Goal: Participate in discussion: Engage in conversation with other users on a specific topic

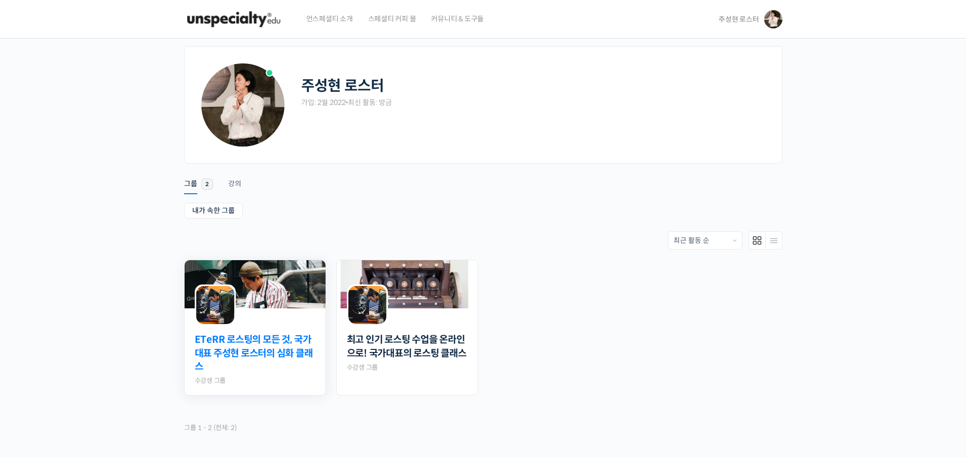
click at [264, 367] on link "ETeRR 로스팅의 모든 것, 국가대표 주성현 로스터의 심화 클래스" at bounding box center [255, 353] width 121 height 41
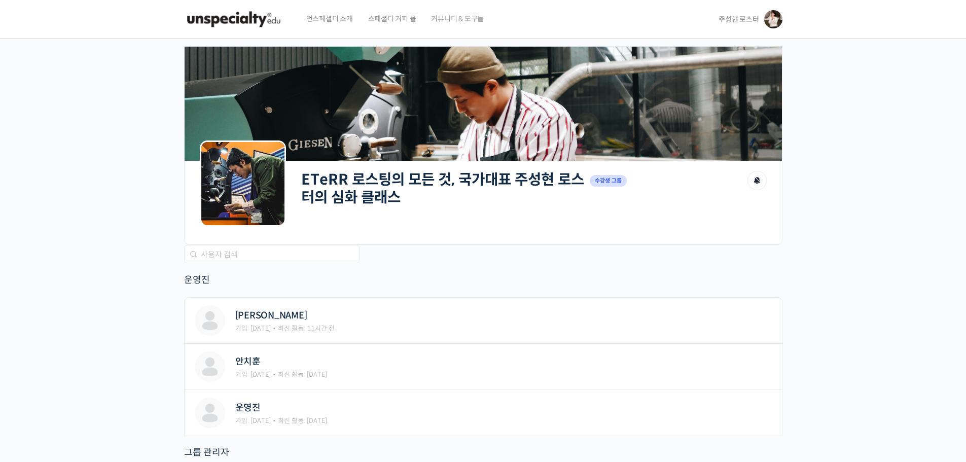
click at [394, 194] on h2 "ETeRR 로스팅의 모든 것, 국가대표 주성현 로스터의 심화 클래스" at bounding box center [442, 188] width 283 height 35
click at [389, 202] on link "ETeRR 로스팅의 모든 것, 국가대표 주성현 로스터의 심화 클래스" at bounding box center [442, 188] width 283 height 36
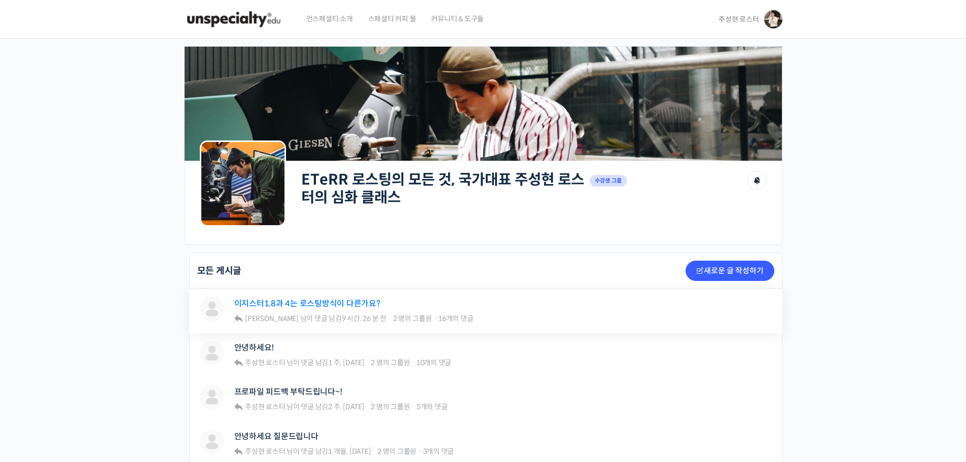
click at [360, 305] on link "이지스터1.8과 4는 로스팅방식이 다른가요?" at bounding box center [307, 304] width 146 height 10
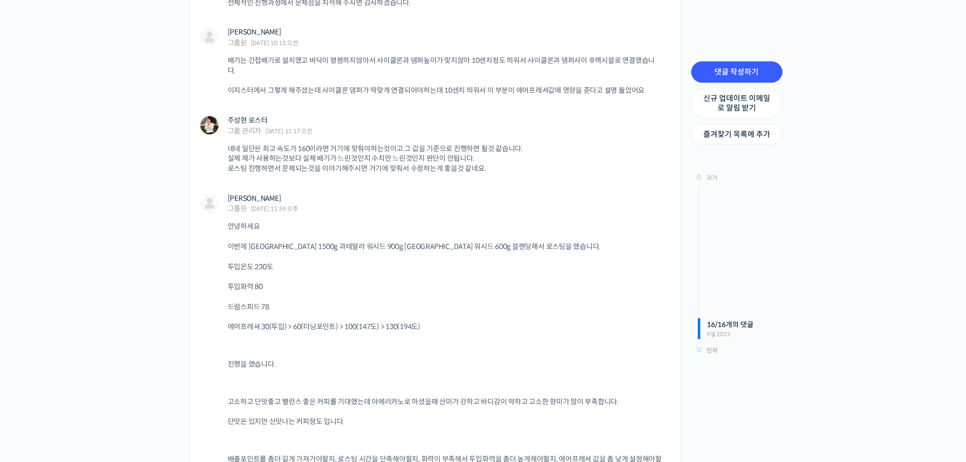
scroll to position [7275, 0]
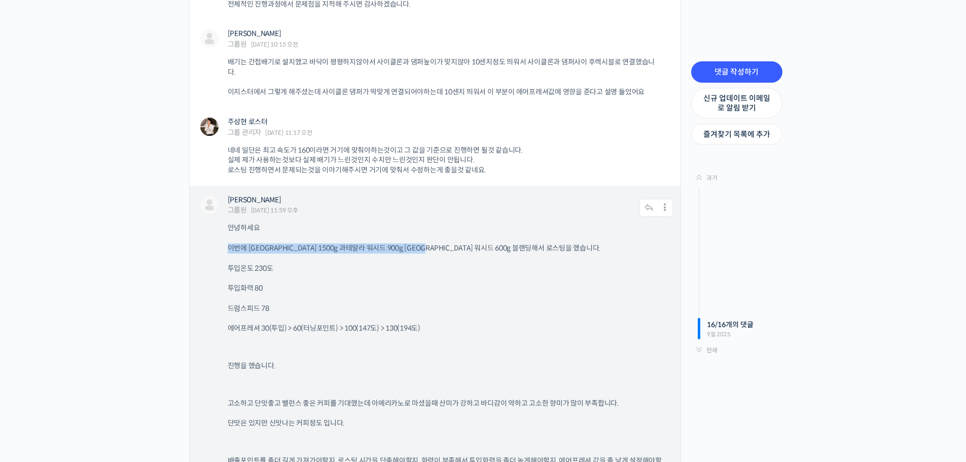
drag, startPoint x: 230, startPoint y: 240, endPoint x: 451, endPoint y: 243, distance: 220.5
click at [433, 283] on p "투입화력 80" at bounding box center [445, 288] width 435 height 10
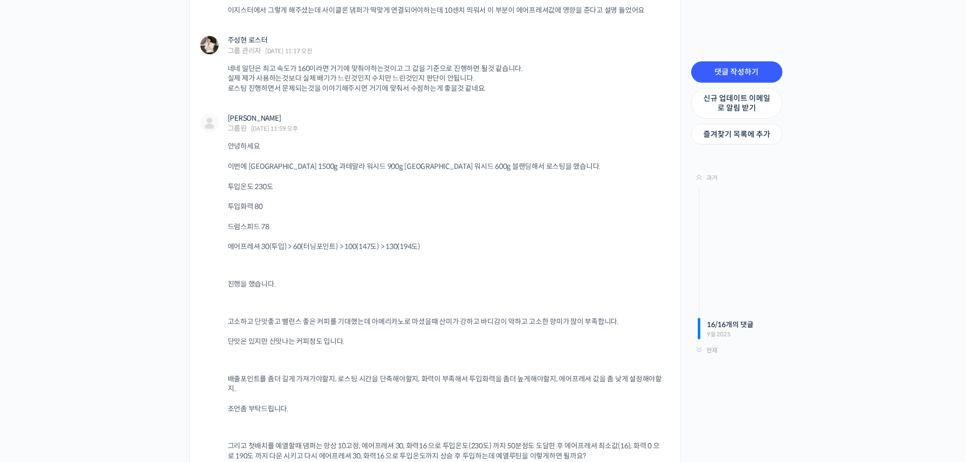
scroll to position [7376, 0]
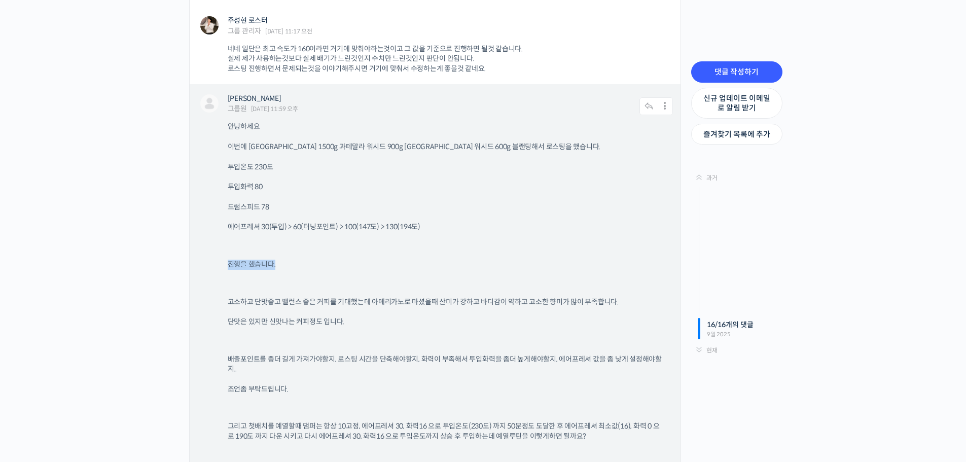
drag, startPoint x: 204, startPoint y: 258, endPoint x: 328, endPoint y: 258, distance: 124.7
click at [328, 258] on div "정재준 그룹원 2025년 09월 24일 11:59 오후 댓글 작성하기 수정하기 | Move | Split | 스팸 처리 안녕하세요 이번에 콜롬…" at bounding box center [435, 403] width 491 height 638
click at [435, 268] on div "안녕하세요 이번에 콜롬비아워시드 1500g 과테말라 워시드 900g 인도 워시드 600g 블랜딩해서 로스팅을 했습니다. 투입온도 230도 투입…" at bounding box center [450, 417] width 445 height 590
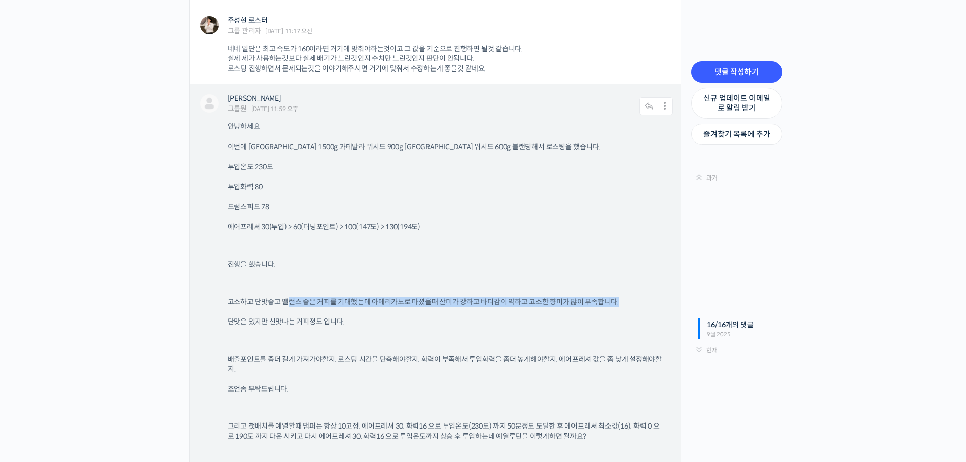
drag, startPoint x: 287, startPoint y: 292, endPoint x: 622, endPoint y: 295, distance: 335.1
click at [622, 297] on p "고소하고 단맛좋고 밸런스 좋은 커피를 기대했는데 아메리카노로 마셨을때 산미가 강하고 바디감이 약하고 고소한 향미가 많이 부족합니다." at bounding box center [445, 302] width 435 height 10
click at [399, 297] on p "고소하고 단맛좋고 밸런스 좋은 커피를 기대했는데 아메리카노로 마셨을때 산미가 강하고 바디감이 약하고 고소한 향미가 많이 부족합니다." at bounding box center [445, 302] width 435 height 10
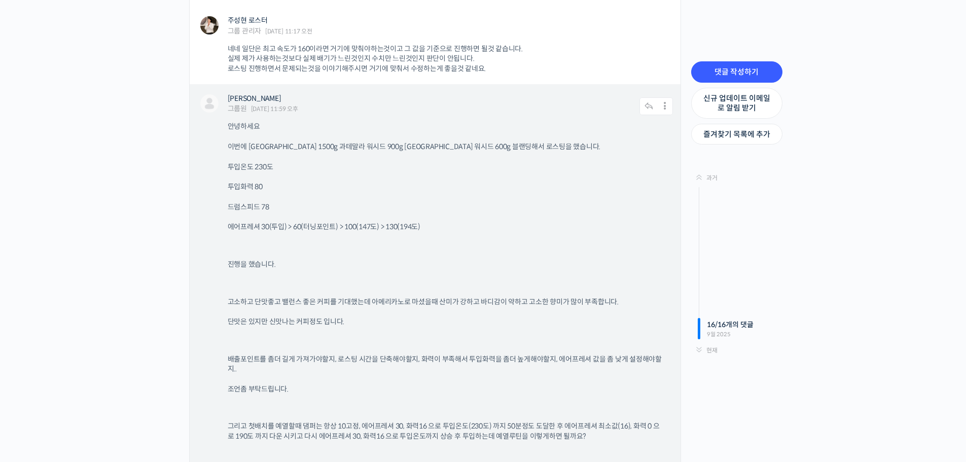
click at [283, 286] on div "안녕하세요 이번에 콜롬비아워시드 1500g 과테말라 워시드 900g 인도 워시드 600g 블랜딩해서 로스팅을 했습니다. 투입온도 230도 투입…" at bounding box center [450, 417] width 445 height 590
drag, startPoint x: 269, startPoint y: 291, endPoint x: 387, endPoint y: 292, distance: 117.6
click at [387, 292] on div "정재준 그룹원 2025년 09월 24일 11:59 오후 댓글 작성하기 수정하기 | Move | Split | 스팸 처리 안녕하세요 이번에 콜롬…" at bounding box center [435, 403] width 491 height 638
click at [586, 266] on div "안녕하세요 이번에 콜롬비아워시드 1500g 과테말라 워시드 900g 인도 워시드 600g 블랜딩해서 로스팅을 했습니다. 투입온도 230도 투입…" at bounding box center [450, 417] width 445 height 590
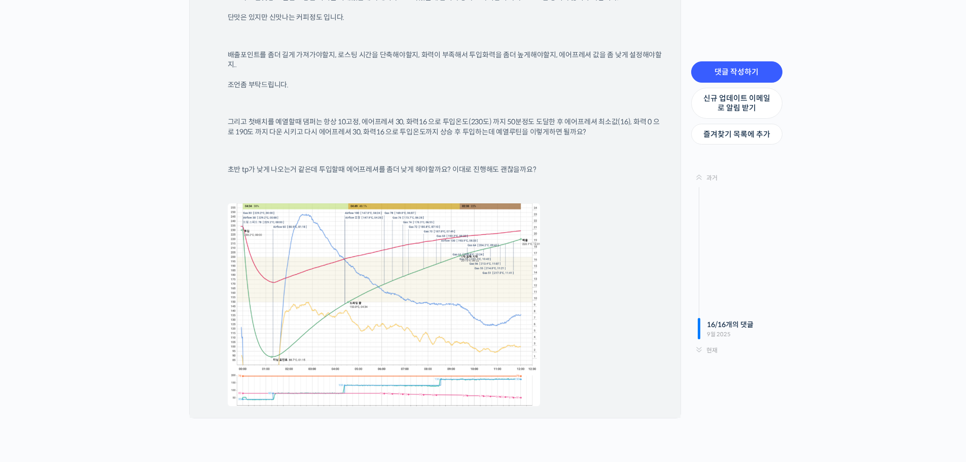
scroll to position [7579, 0]
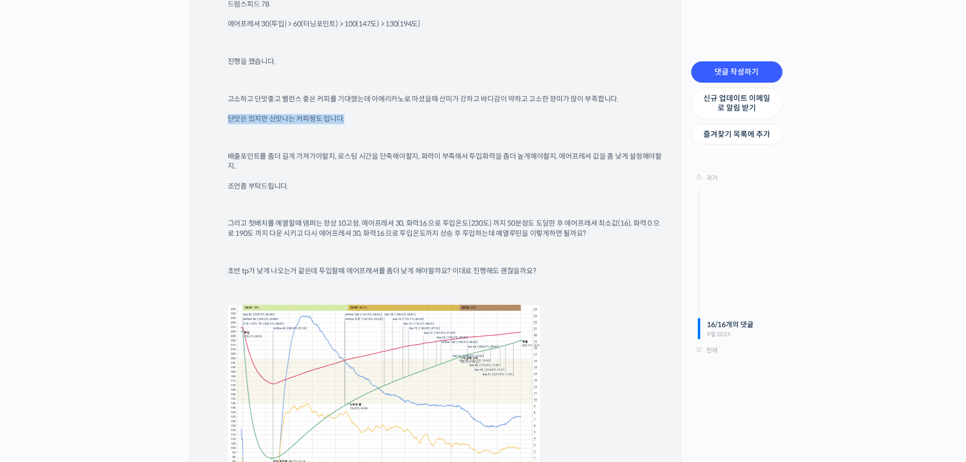
drag, startPoint x: 230, startPoint y: 108, endPoint x: 387, endPoint y: 108, distance: 157.1
click at [387, 114] on p "단맛은 있지만 신맛나는 커피정도 입니다." at bounding box center [445, 119] width 435 height 10
click at [466, 116] on div "안녕하세요 이번에 콜롬비아워시드 1500g 과테말라 워시드 900g 인도 워시드 600g 블랜딩해서 로스팅을 했습니다. 투입온도 230도 투입…" at bounding box center [450, 214] width 445 height 590
drag, startPoint x: 296, startPoint y: 138, endPoint x: 246, endPoint y: 146, distance: 50.3
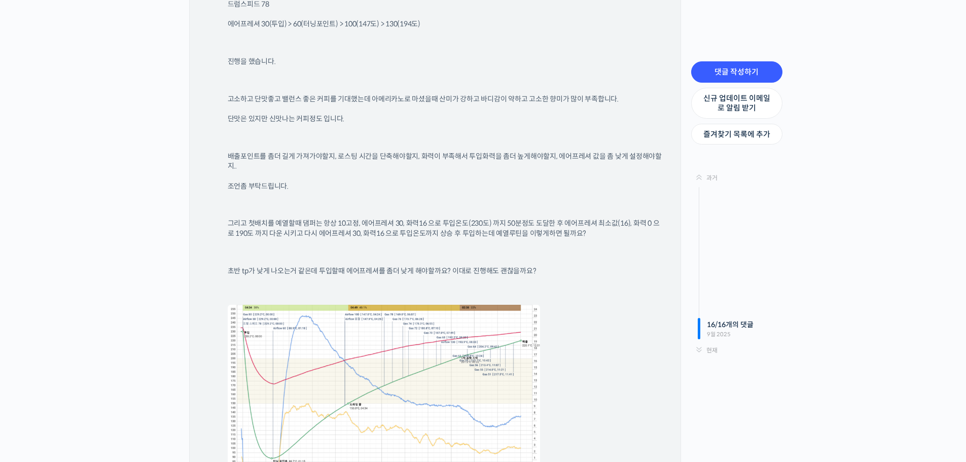
click at [296, 138] on div "안녕하세요 이번에 콜롬비아워시드 1500g 과테말라 워시드 900g 인도 워시드 600g 블랜딩해서 로스팅을 했습니다. 투입온도 230도 투입…" at bounding box center [450, 214] width 445 height 590
drag, startPoint x: 228, startPoint y: 148, endPoint x: 485, endPoint y: 149, distance: 256.5
click at [485, 152] on p "배출포인트를 좀더 길게 가져가야할지, 로스팅 시간을 단축해야할지, 화력이 부족해서 투입화력을 좀더 높게해야할지, 에어프레셔 값을 좀 낮게 설정…" at bounding box center [445, 162] width 435 height 20
click at [556, 152] on p "배출포인트를 좀더 길게 가져가야할지, 로스팅 시간을 단축해야할지, 화력이 부족해서 투입화력을 좀더 높게해야할지, 에어프레셔 값을 좀 낮게 설정…" at bounding box center [445, 162] width 435 height 20
drag, startPoint x: 510, startPoint y: 143, endPoint x: 597, endPoint y: 143, distance: 86.7
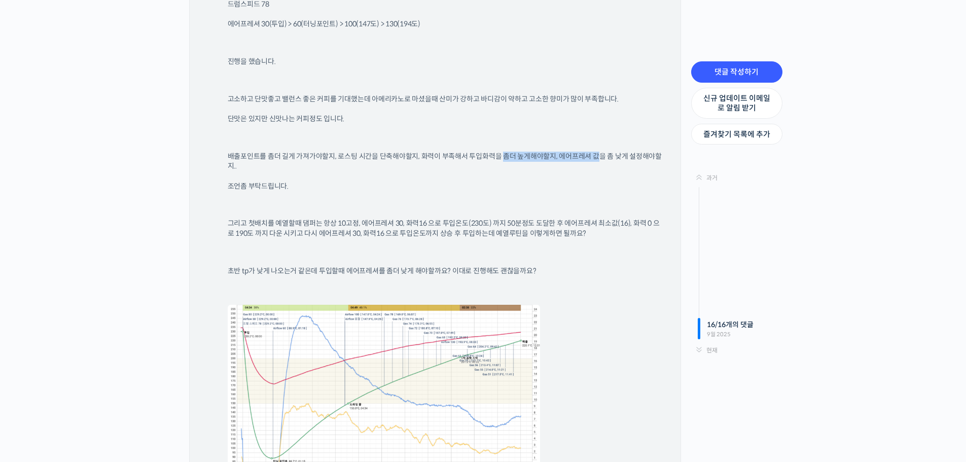
click at [597, 152] on p "배출포인트를 좀더 길게 가져가야할지, 로스팅 시간을 단축해야할지, 화력이 부족해서 투입화력을 좀더 높게해야할지, 에어프레셔 값을 좀 낮게 설정…" at bounding box center [445, 162] width 435 height 20
click at [576, 201] on p at bounding box center [445, 204] width 435 height 7
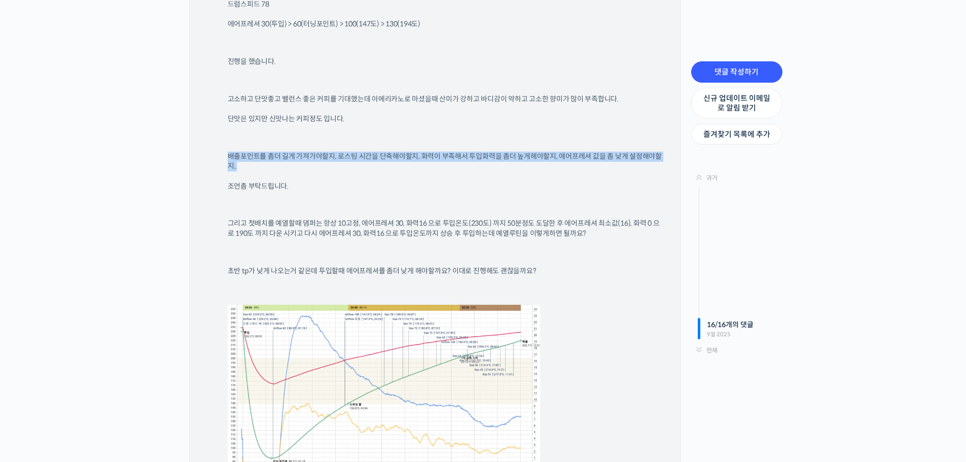
drag, startPoint x: 260, startPoint y: 152, endPoint x: 360, endPoint y: 152, distance: 100.9
click at [360, 152] on div "정재준 그룹원 2025년 09월 24일 11:59 오후 댓글 작성하기 수정하기 | Move | Split | 스팸 처리 안녕하세요 이번에 콜롬…" at bounding box center [435, 200] width 491 height 638
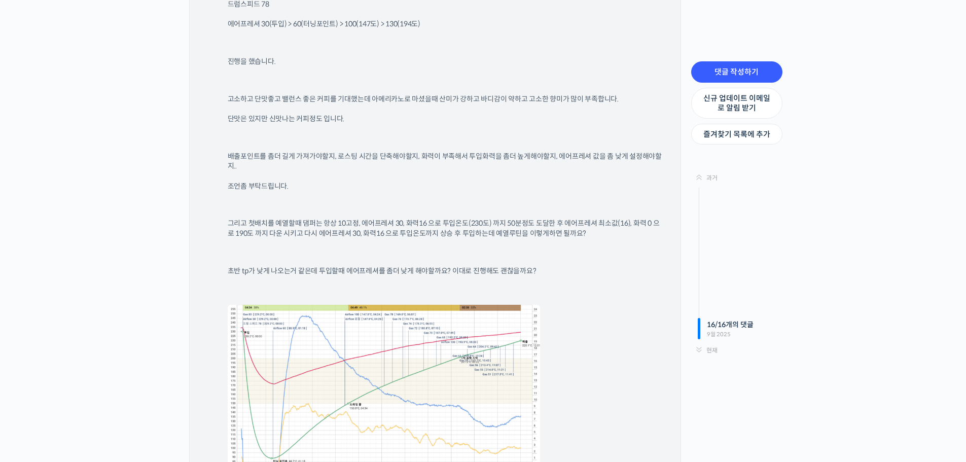
click at [373, 188] on div "안녕하세요 이번에 콜롬비아워시드 1500g 과테말라 워시드 900g 인도 워시드 600g 블랜딩해서 로스팅을 했습니다. 투입온도 230도 투입…" at bounding box center [450, 214] width 445 height 590
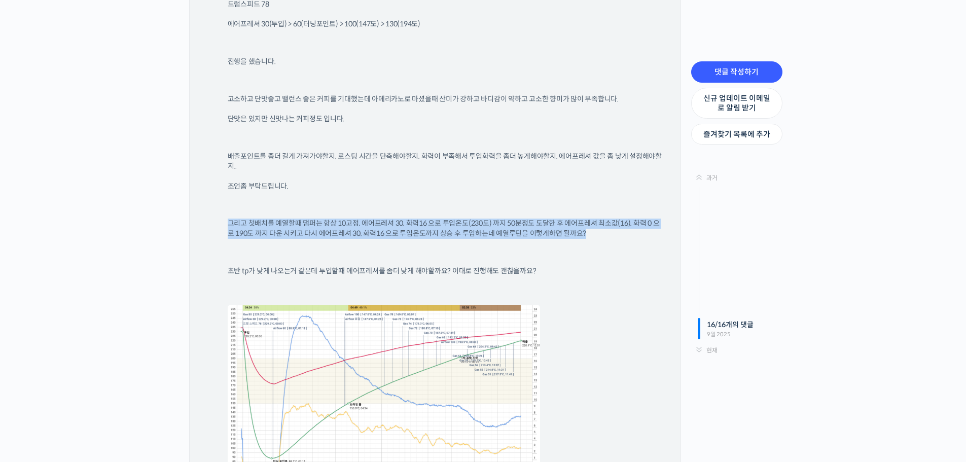
drag, startPoint x: 237, startPoint y: 211, endPoint x: 396, endPoint y: 217, distance: 159.3
click at [659, 231] on div "안녕하세요 이번에 콜롬비아워시드 1500g 과테말라 워시드 900g 인도 워시드 600g 블랜딩해서 로스팅을 했습니다. 투입온도 230도 투입…" at bounding box center [450, 214] width 445 height 590
click at [389, 218] on p "그리고 첫배치를 예열할때 댐퍼는 항상 10고정, 에어프레셔 30, 화력16 으로 투입온도(230도) 까지 50분정도 도달한 후 에어프레셔 최소…" at bounding box center [445, 228] width 435 height 20
click at [346, 236] on div "안녕하세요 이번에 콜롬비아워시드 1500g 과테말라 워시드 900g 인도 워시드 600g 블랜딩해서 로스팅을 했습니다. 투입온도 230도 투입…" at bounding box center [450, 214] width 445 height 590
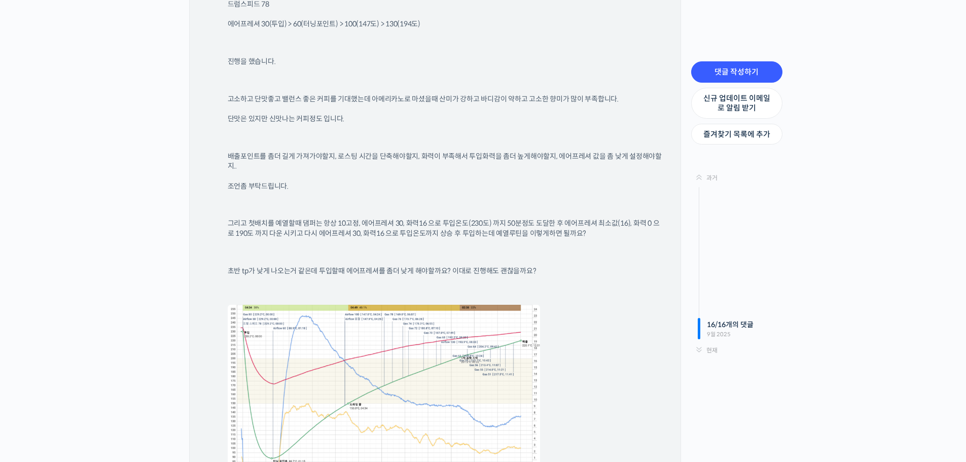
click at [311, 219] on p "그리고 첫배치를 예열할때 댐퍼는 항상 10고정, 에어프레셔 30, 화력16 으로 투입온도(230도) 까지 50분정도 도달한 후 에어프레셔 최소…" at bounding box center [445, 228] width 435 height 20
drag, startPoint x: 238, startPoint y: 219, endPoint x: 563, endPoint y: 224, distance: 325.0
click at [430, 222] on p "그리고 첫배치를 예열할때 댐퍼는 항상 10고정, 에어프레셔 30, 화력16 으로 투입온도(230도) 까지 50분정도 도달한 후 에어프레셔 최소…" at bounding box center [445, 228] width 435 height 20
click at [596, 225] on p "그리고 첫배치를 예열할때 댐퍼는 항상 10고정, 에어프레셔 30, 화력16 으로 투입온도(230도) 까지 50분정도 도달한 후 에어프레셔 최소…" at bounding box center [445, 228] width 435 height 20
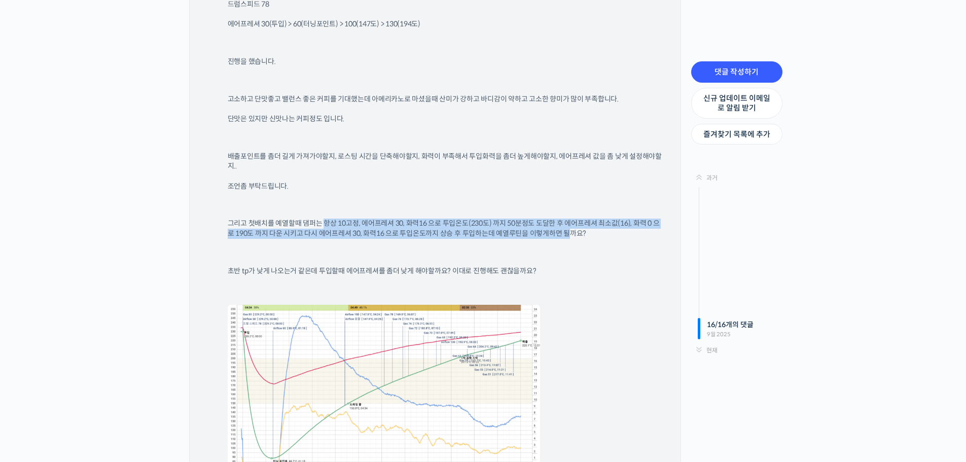
drag, startPoint x: 569, startPoint y: 225, endPoint x: 323, endPoint y: 216, distance: 246.5
click at [323, 218] on p "그리고 첫배치를 예열할때 댐퍼는 항상 10고정, 에어프레셔 30, 화력16 으로 투입온도(230도) 까지 50분정도 도달한 후 에어프레셔 최소…" at bounding box center [445, 228] width 435 height 20
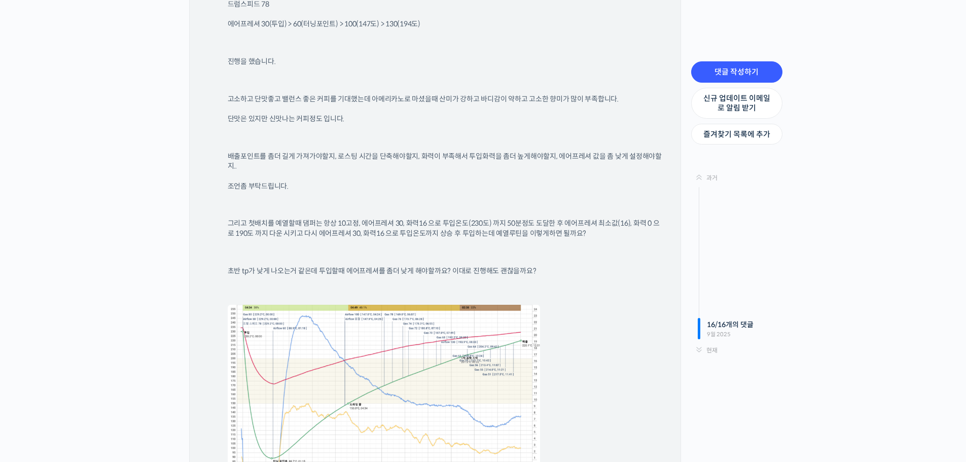
click at [445, 231] on div "안녕하세요 이번에 콜롬비아워시드 1500g 과테말라 워시드 900g 인도 워시드 600g 블랜딩해서 로스팅을 했습니다. 투입온도 230도 투입…" at bounding box center [450, 214] width 445 height 590
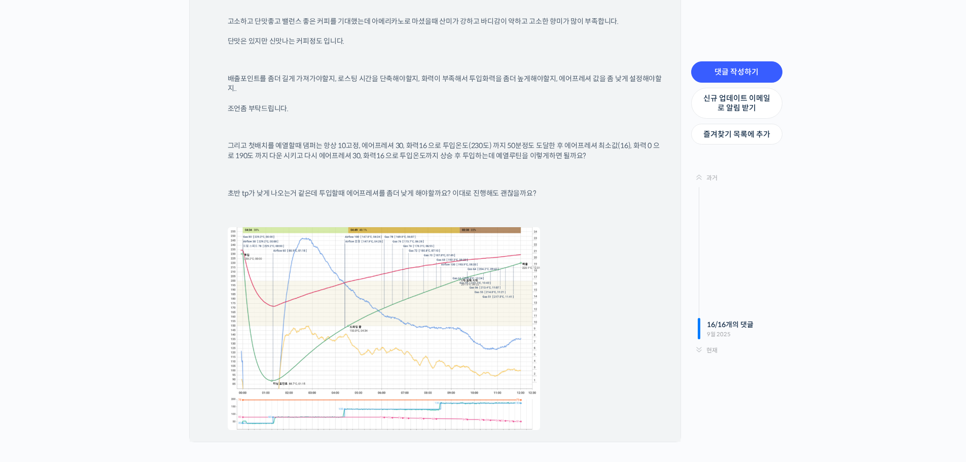
scroll to position [7680, 0]
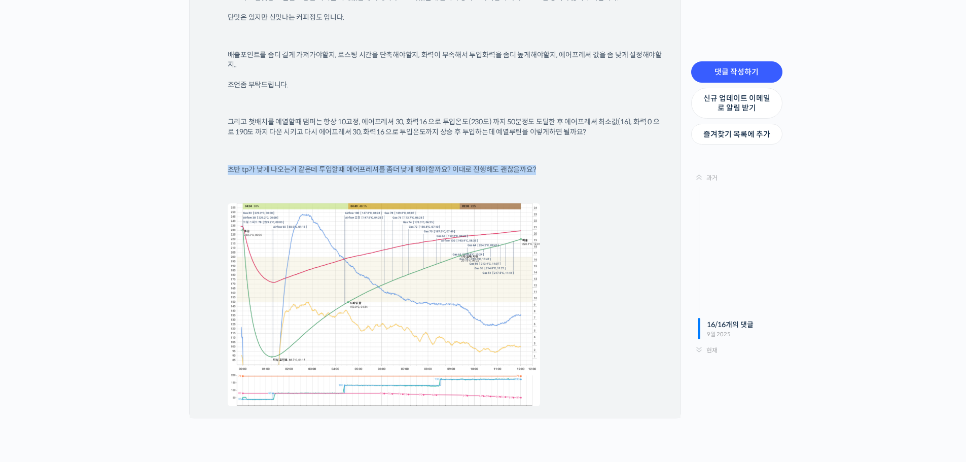
drag, startPoint x: 226, startPoint y: 160, endPoint x: 525, endPoint y: 166, distance: 299.6
click at [525, 166] on div "정재준 그룹원 2025년 09월 24일 11:59 오후 댓글 작성하기 수정하기 | Move | Split | 스팸 처리 안녕하세요 이번에 콜롬…" at bounding box center [435, 99] width 491 height 638
click at [544, 165] on p "초반 tp가 낮게 나오는거 같은데 투입할때 에어프레셔를 좀더 낮게 해야할까요? 이대로 진행해도 괜찮을까요?" at bounding box center [445, 170] width 435 height 10
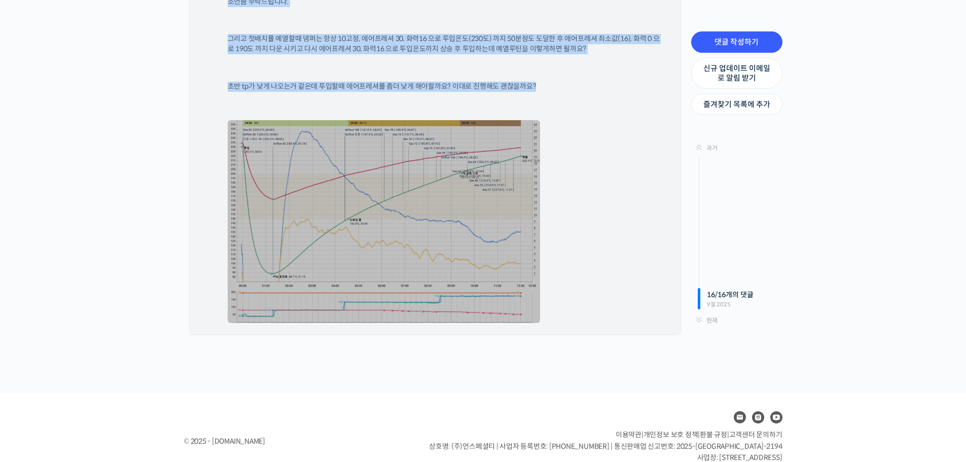
scroll to position [7781, 0]
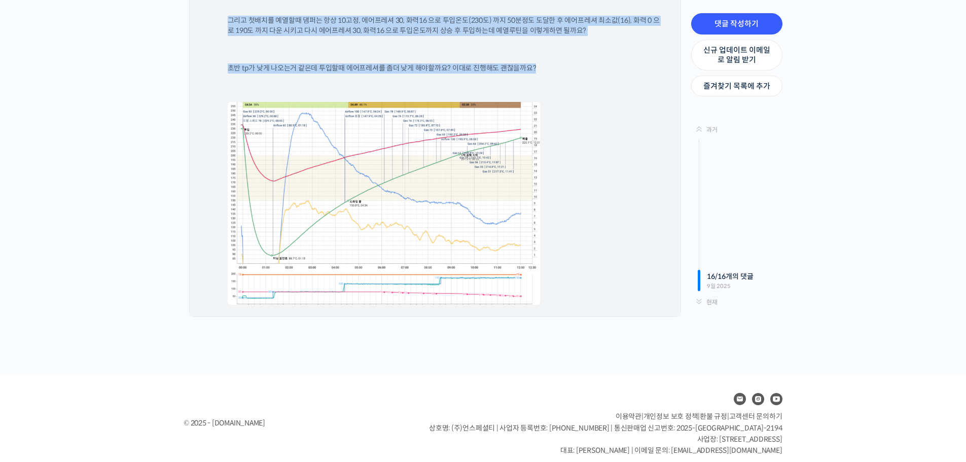
drag, startPoint x: 226, startPoint y: 118, endPoint x: 550, endPoint y: 57, distance: 330.6
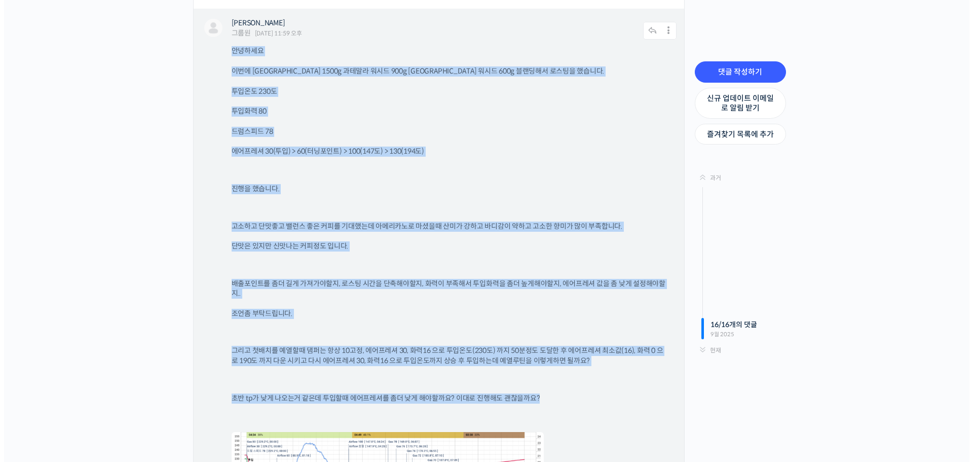
scroll to position [7376, 0]
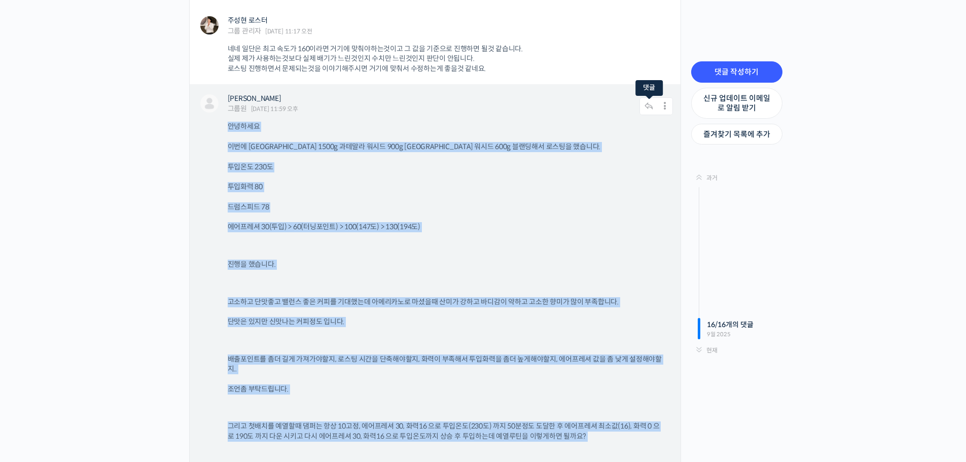
click at [643, 97] on icon at bounding box center [648, 106] width 19 height 18
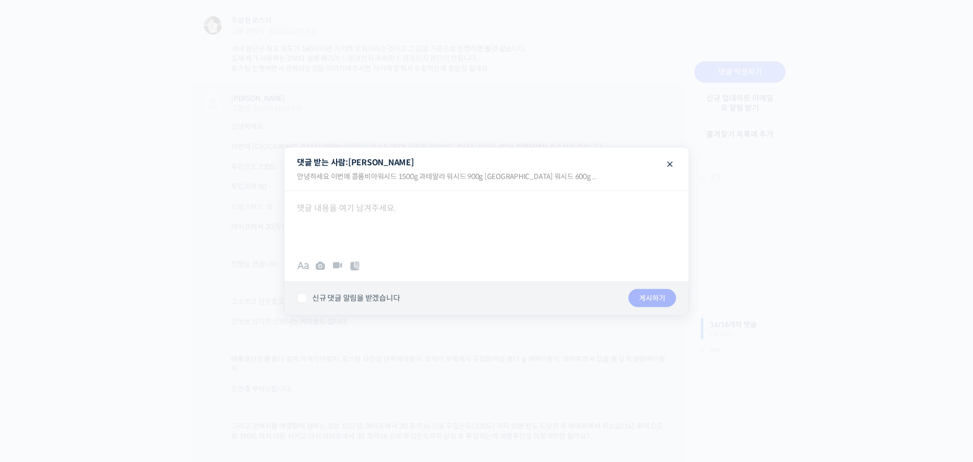
click at [427, 233] on div at bounding box center [486, 221] width 405 height 61
paste div
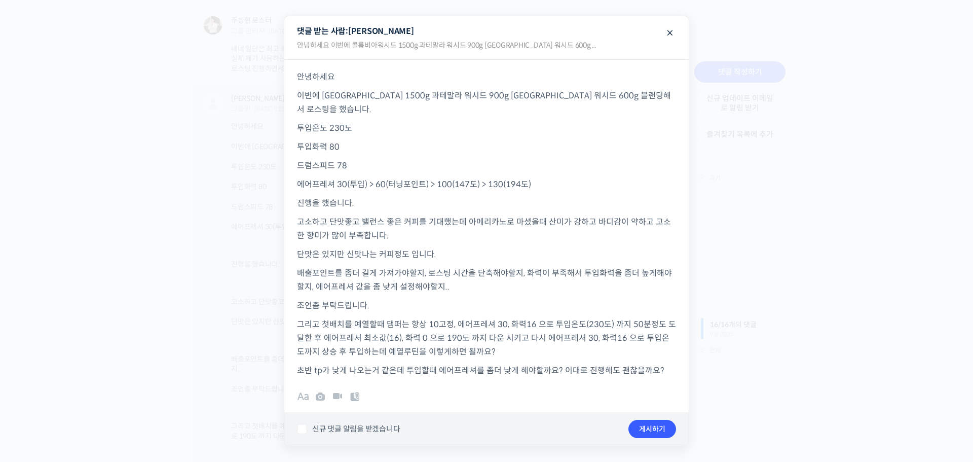
click at [519, 227] on p "고소하고 단맛좋고 밸런스 좋은 커피를 기대했는데 아메리카노로 마셨을때 산미가 강하고 바디감이 약하고 고소한 향미가 많이 부족합니다." at bounding box center [486, 228] width 379 height 27
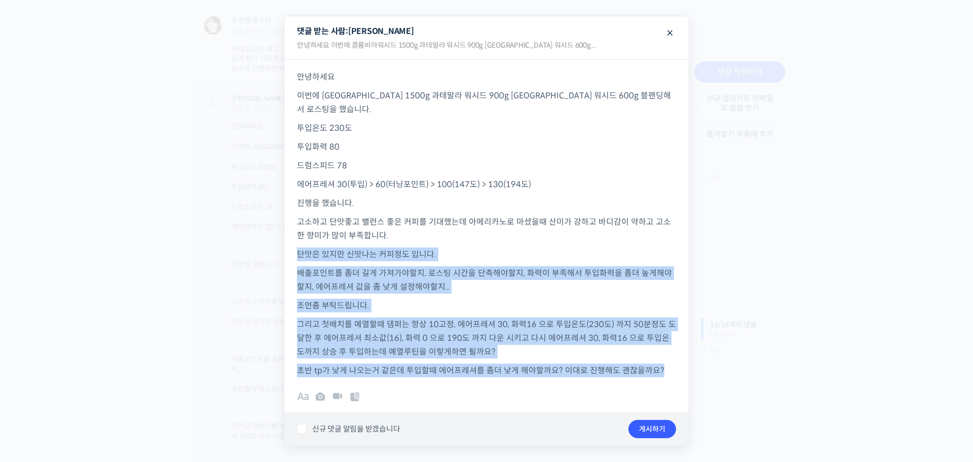
click at [665, 368] on p "초반 tp가 낮게 나오는거 같은데 투입할때 에어프레셔를 좀더 낮게 해야할까요? 이대로 진행해도 괜찮을까요?" at bounding box center [486, 370] width 379 height 14
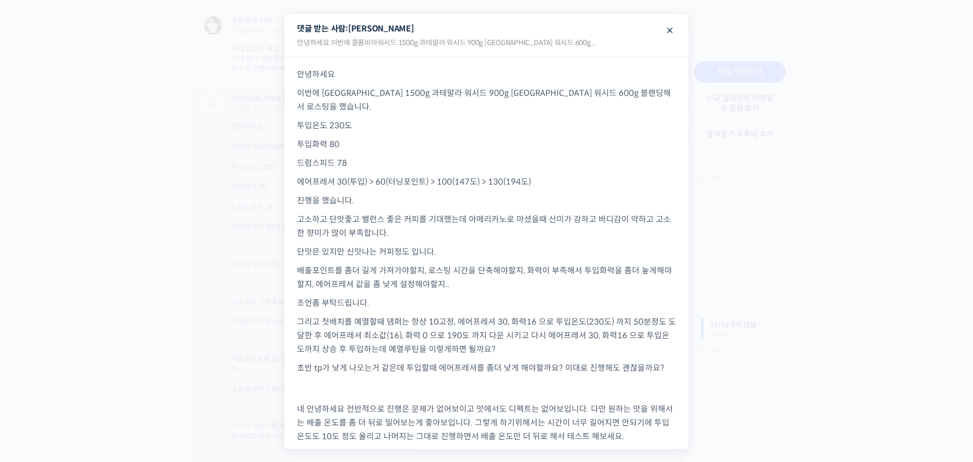
scroll to position [7, 0]
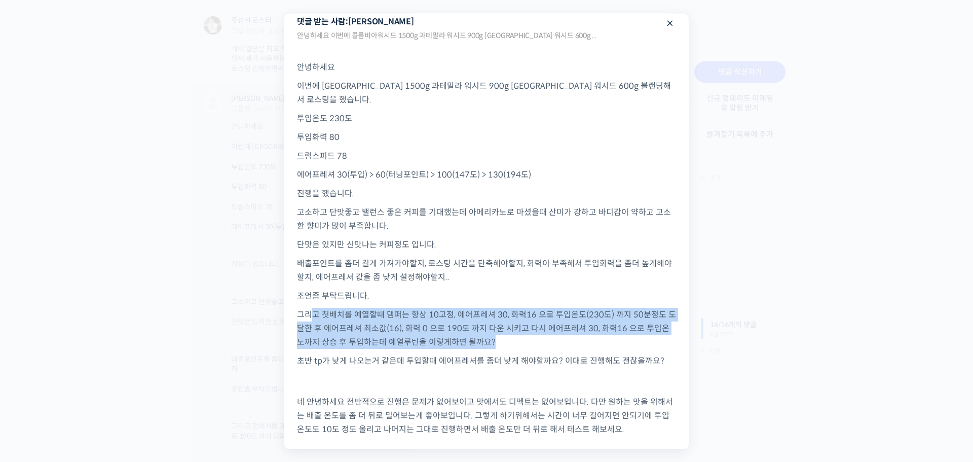
drag, startPoint x: 366, startPoint y: 302, endPoint x: 642, endPoint y: 327, distance: 276.4
click at [642, 327] on p "그리고 첫배치를 예열할때 댐퍼는 항상 10고정, 에어프레셔 30, 화력16 으로 투입온도(230도) 까지 50분정도 도달한 후 에어프레셔 최소…" at bounding box center [486, 328] width 379 height 41
click at [625, 333] on p "그리고 첫배치를 예열할때 댐퍼는 항상 10고정, 에어프레셔 30, 화력16 으로 투입온도(230도) 까지 50분정도 도달한 후 에어프레셔 최소…" at bounding box center [486, 328] width 379 height 41
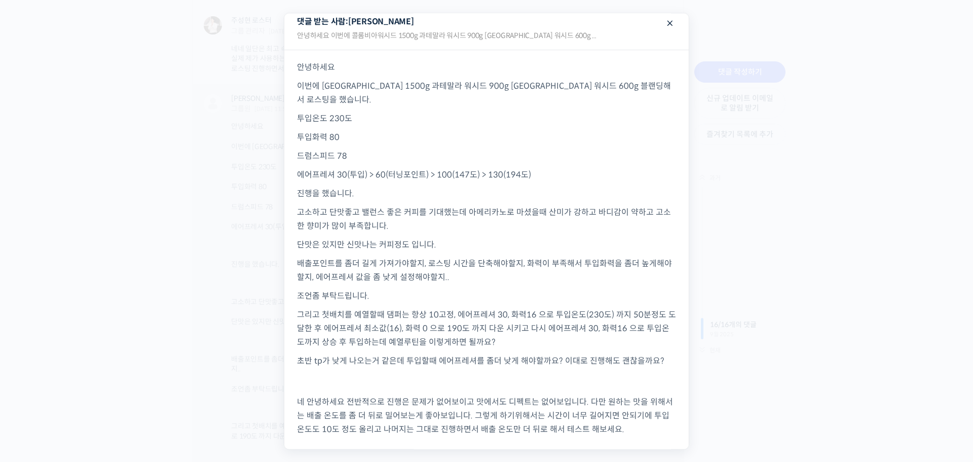
click at [565, 331] on p "그리고 첫배치를 예열할때 댐퍼는 항상 10고정, 에어프레셔 30, 화력16 으로 투입온도(230도) 까지 50분정도 도달한 후 에어프레셔 최소…" at bounding box center [486, 328] width 379 height 41
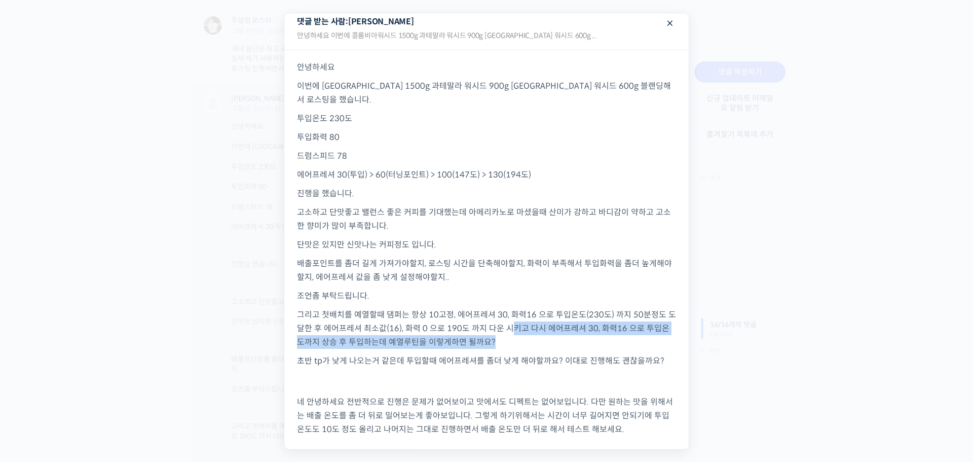
drag, startPoint x: 508, startPoint y: 320, endPoint x: 638, endPoint y: 326, distance: 129.9
click at [638, 326] on p "그리고 첫배치를 예열할때 댐퍼는 항상 10고정, 에어프레셔 30, 화력16 으로 투입온도(230도) 까지 50분정도 도달한 후 에어프레셔 최소…" at bounding box center [486, 328] width 379 height 41
click at [555, 327] on p "그리고 첫배치를 예열할때 댐퍼는 항상 10고정, 에어프레셔 30, 화력16 으로 투입온도(230도) 까지 50분정도 도달한 후 에어프레셔 최소…" at bounding box center [486, 328] width 379 height 41
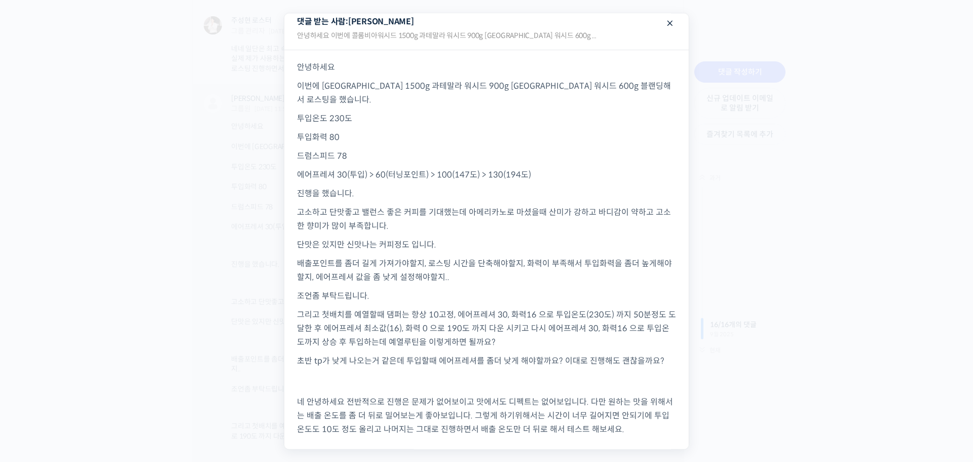
click at [601, 434] on p "초반 tp가 낮게 나오는거 같은데 투입할때 에어프레셔를 좀더 낮게 해야할까요? 이대로 진행해도 괜찮을까요? 네 안녕하세요 전반적으로 진행은 문…" at bounding box center [486, 408] width 379 height 109
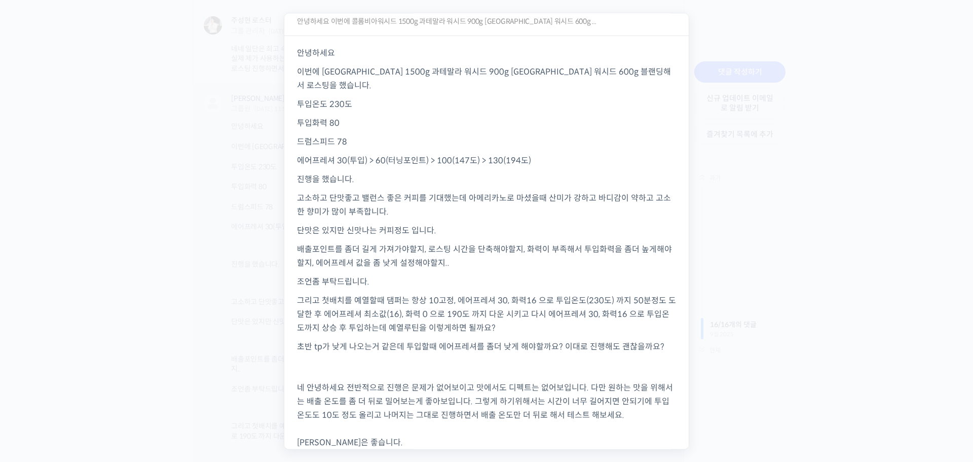
scroll to position [34, 0]
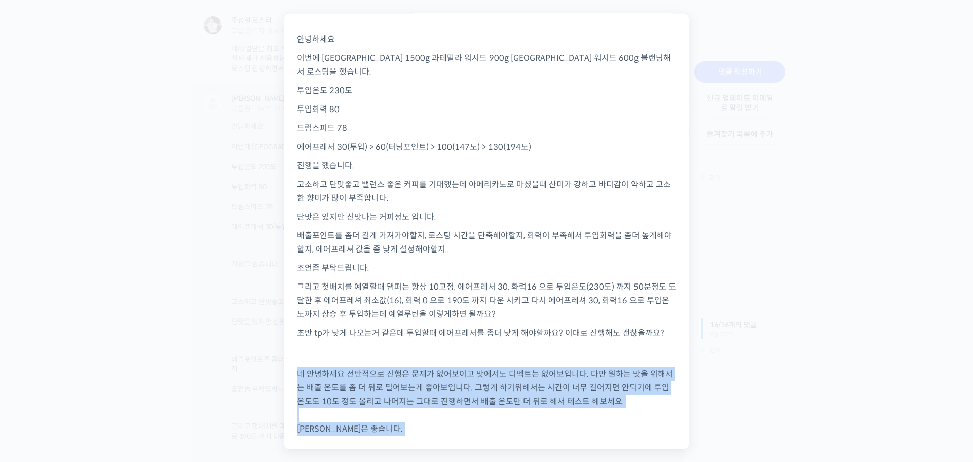
drag, startPoint x: 532, startPoint y: 429, endPoint x: 288, endPoint y: 362, distance: 252.8
click at [288, 362] on div "안녕하세요 이번에 콜롬비아워시드 1500g 과테말라 워시드 900g 인도 워시드 600g 블랜딩해서 로스팅을 했습니다. 투입온도 230도 투입…" at bounding box center [486, 249] width 405 height 455
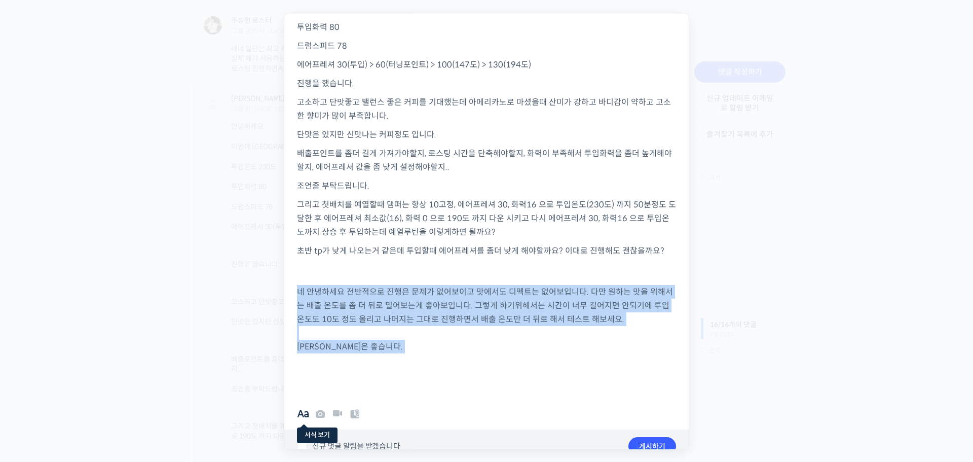
click at [299, 408] on span at bounding box center [303, 414] width 12 height 12
click at [314, 408] on b "B" at bounding box center [319, 413] width 12 height 10
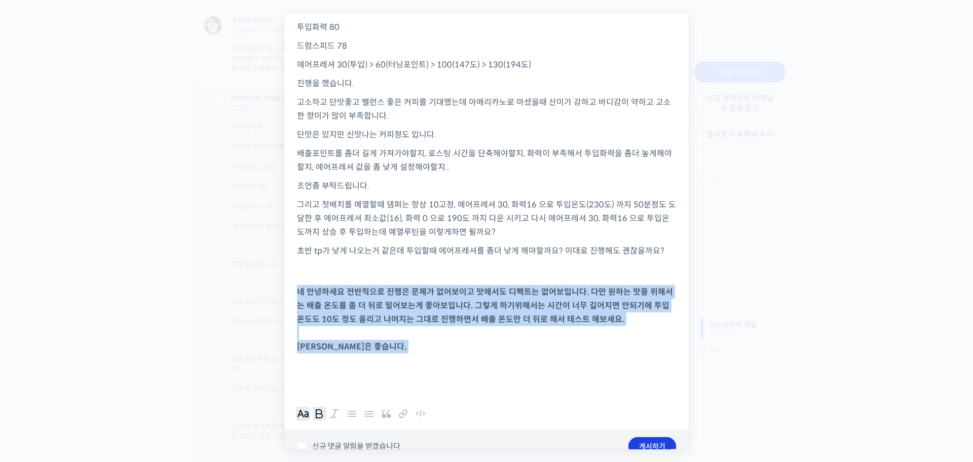
click at [647, 437] on button "게시하기" at bounding box center [653, 446] width 48 height 18
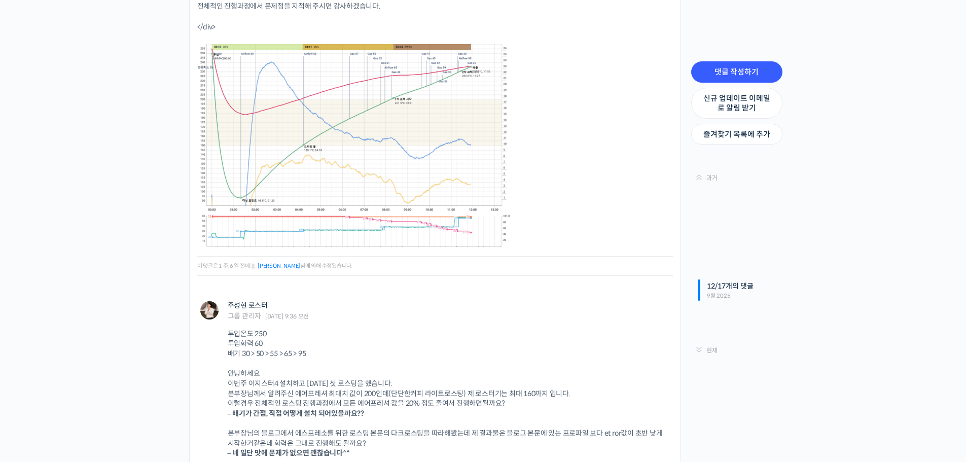
scroll to position [0, 0]
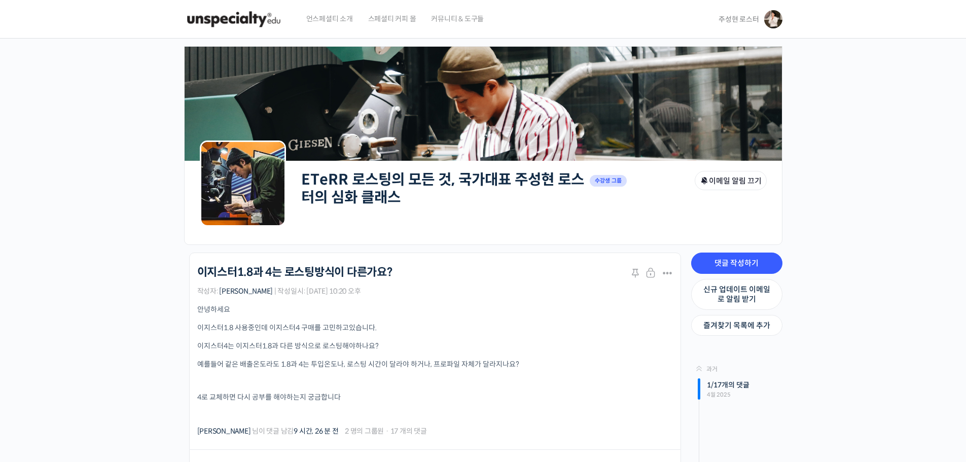
click at [736, 19] on span "주성현 로스터" at bounding box center [738, 19] width 40 height 9
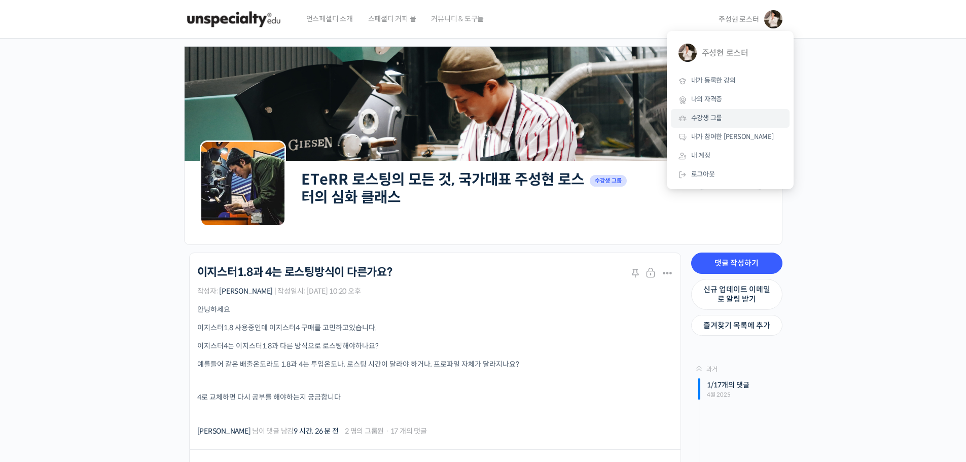
click at [722, 122] on link "수강생 그룹" at bounding box center [730, 118] width 119 height 19
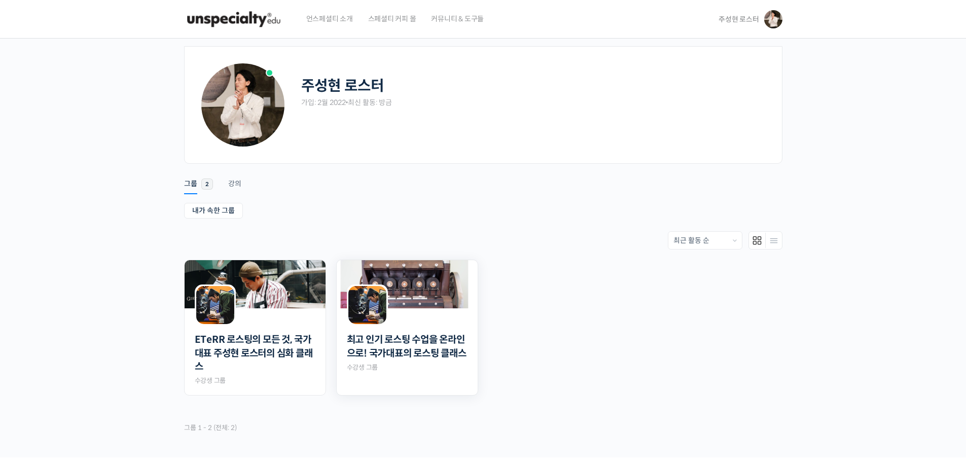
click at [381, 317] on img at bounding box center [367, 305] width 38 height 38
